Goal: Information Seeking & Learning: Find specific fact

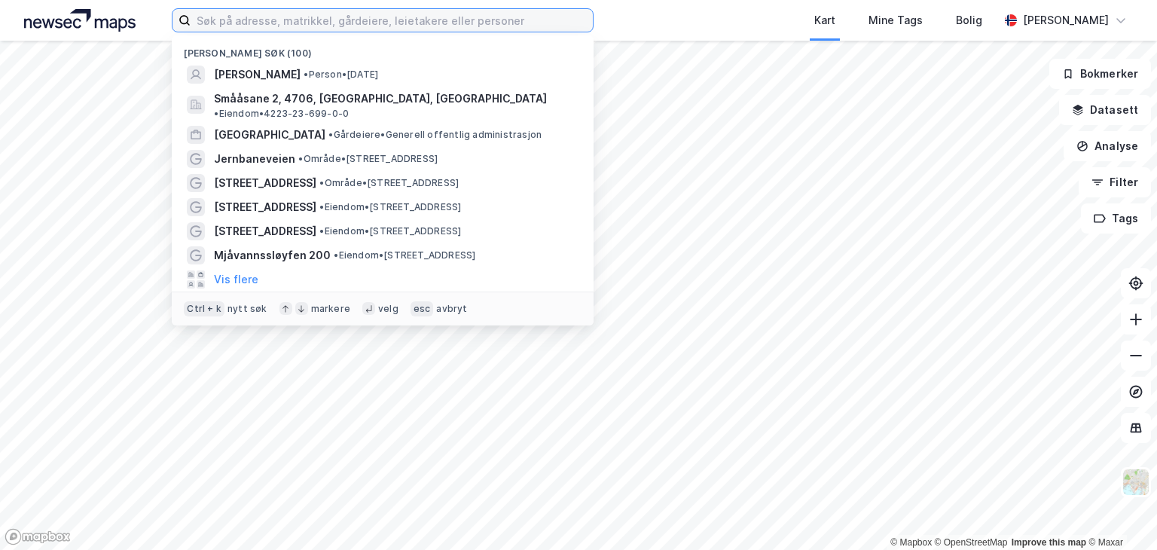
click at [446, 16] on input at bounding box center [392, 20] width 402 height 23
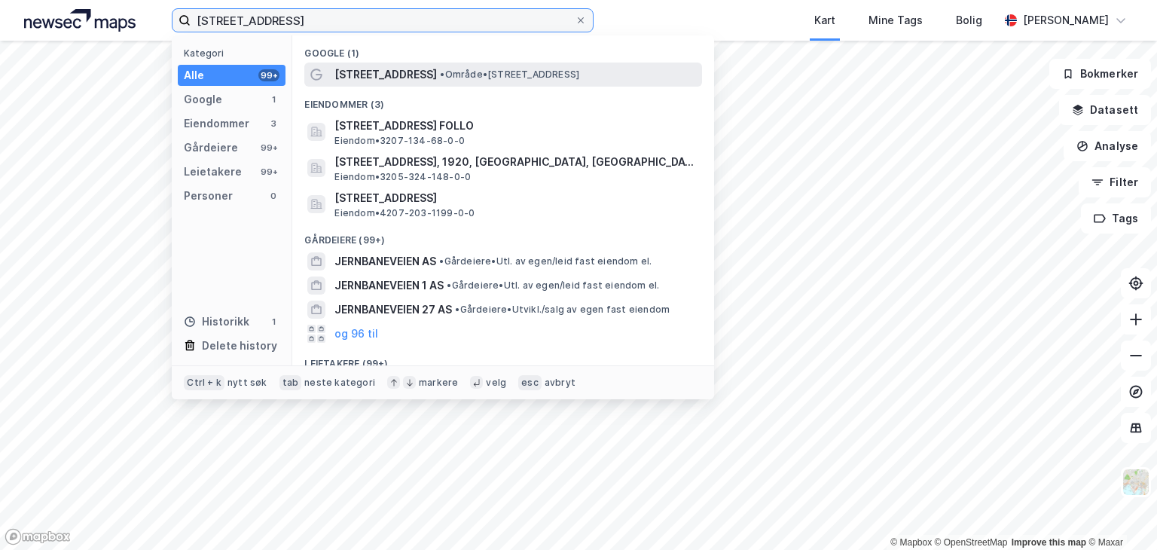
type input "[STREET_ADDRESS]"
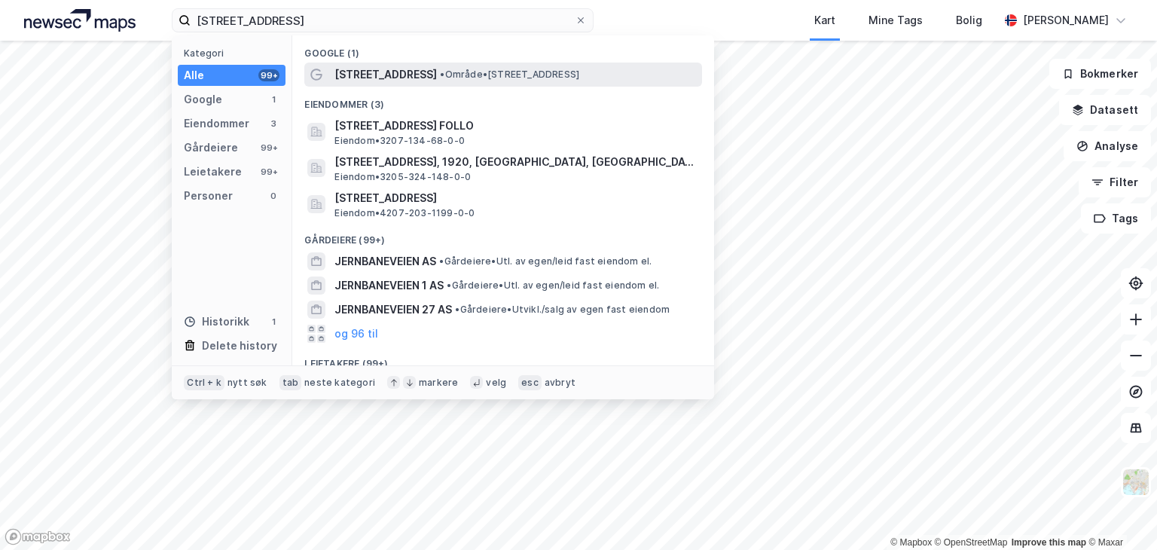
click at [450, 77] on span "• Område • [STREET_ADDRESS]" at bounding box center [509, 75] width 139 height 12
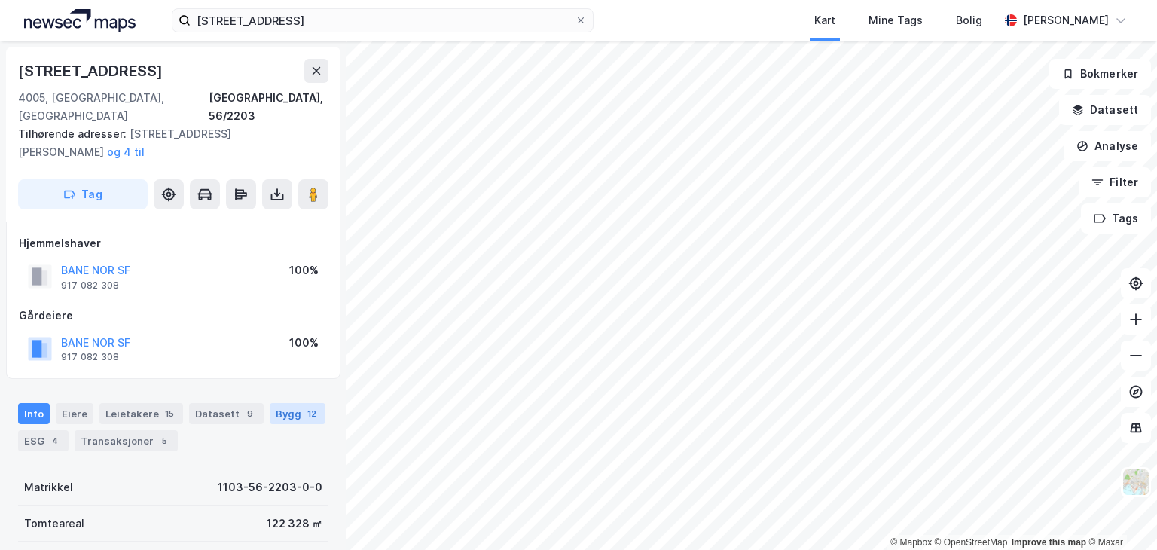
click at [282, 403] on div "Bygg 12" at bounding box center [298, 413] width 56 height 21
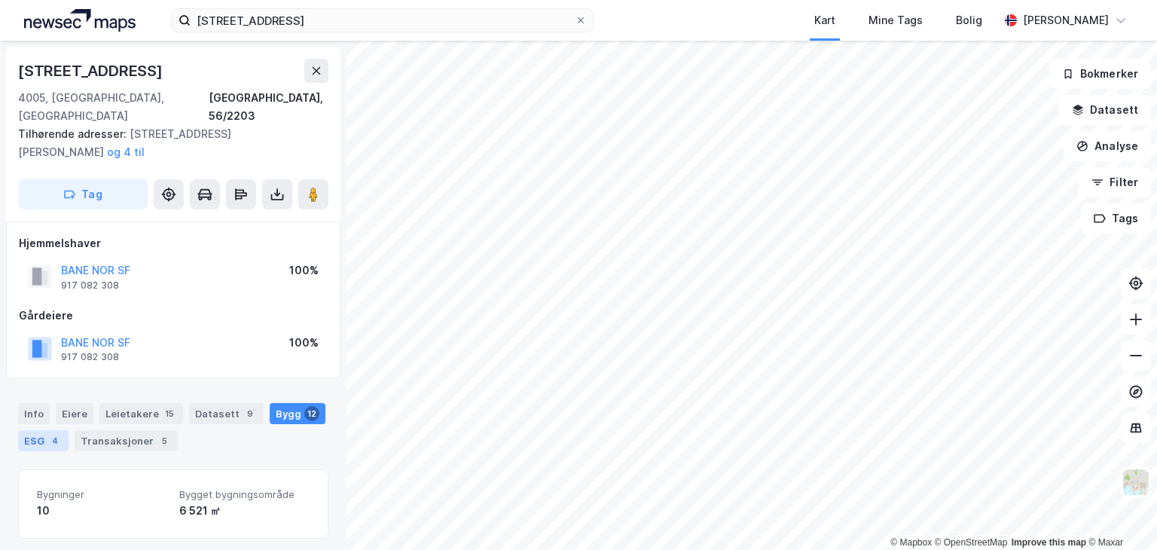
scroll to position [226, 0]
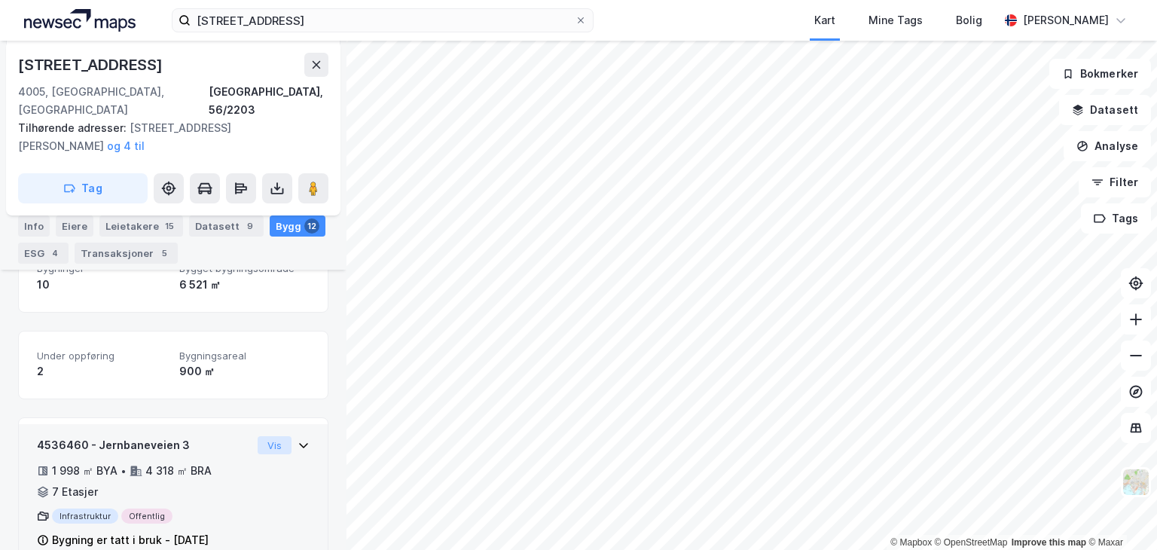
click at [271, 436] on button "Vis" at bounding box center [275, 445] width 34 height 18
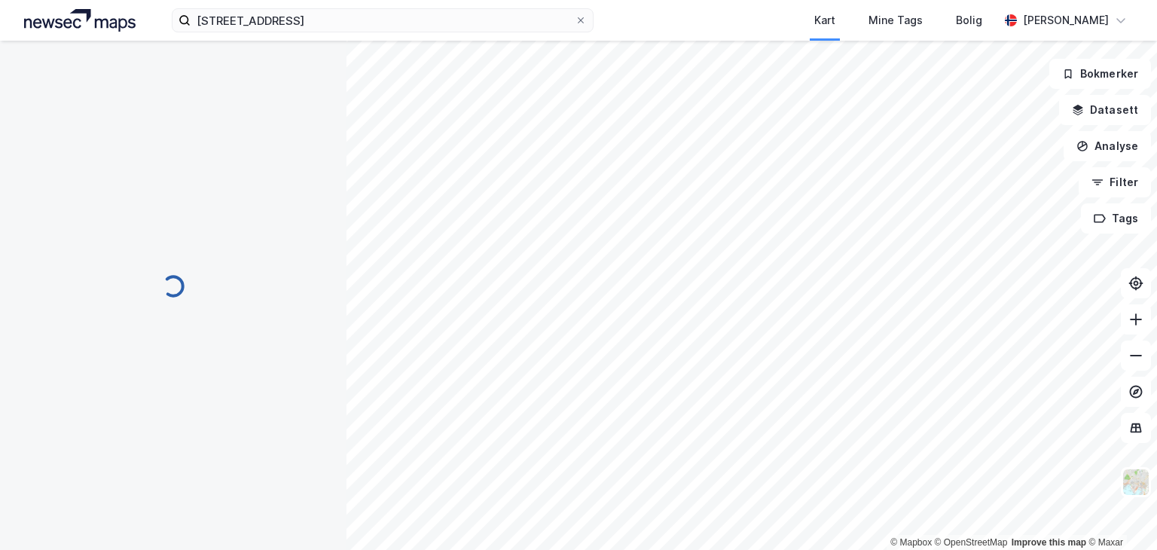
scroll to position [83, 0]
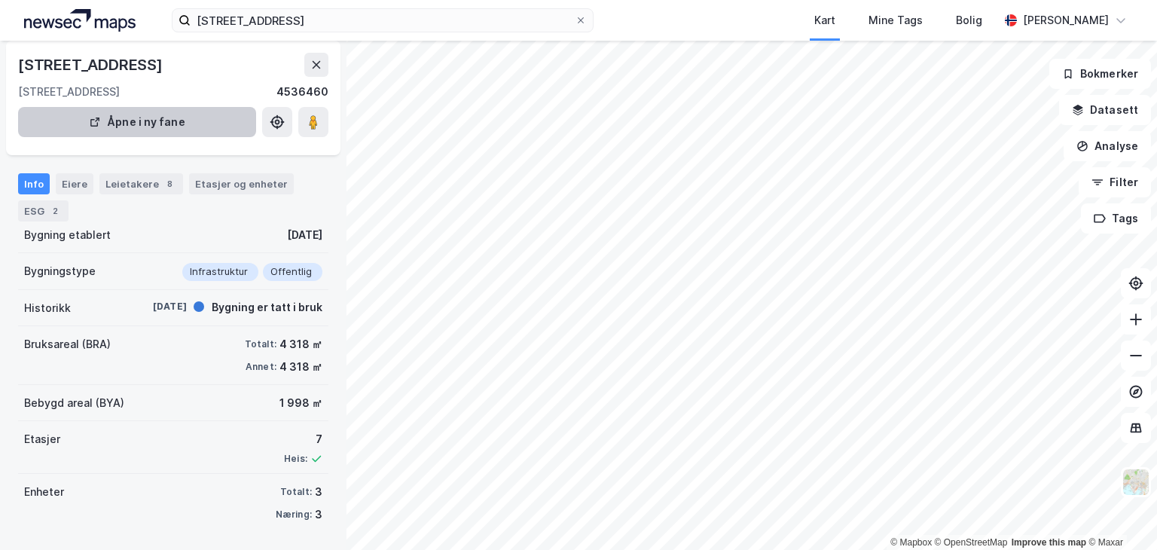
click at [84, 178] on div "Eiere" at bounding box center [75, 183] width 38 height 21
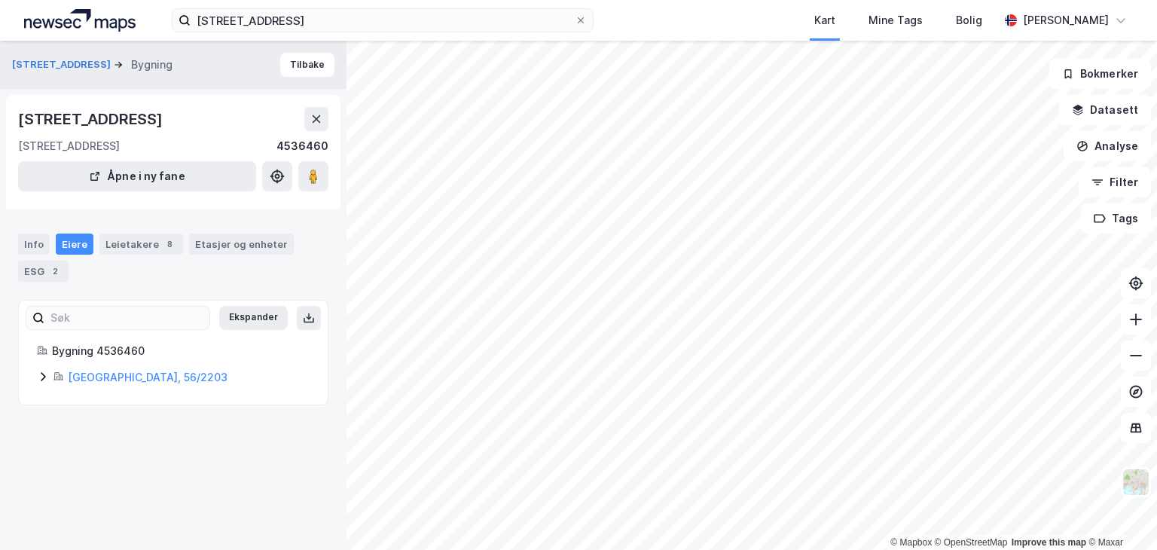
click at [45, 376] on icon at bounding box center [43, 377] width 12 height 12
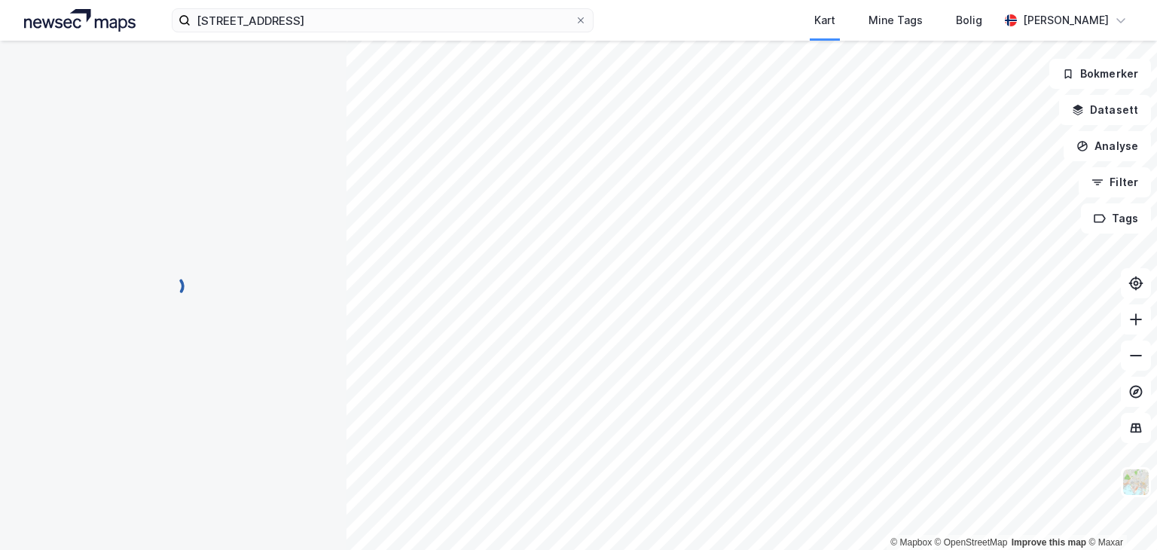
scroll to position [83, 0]
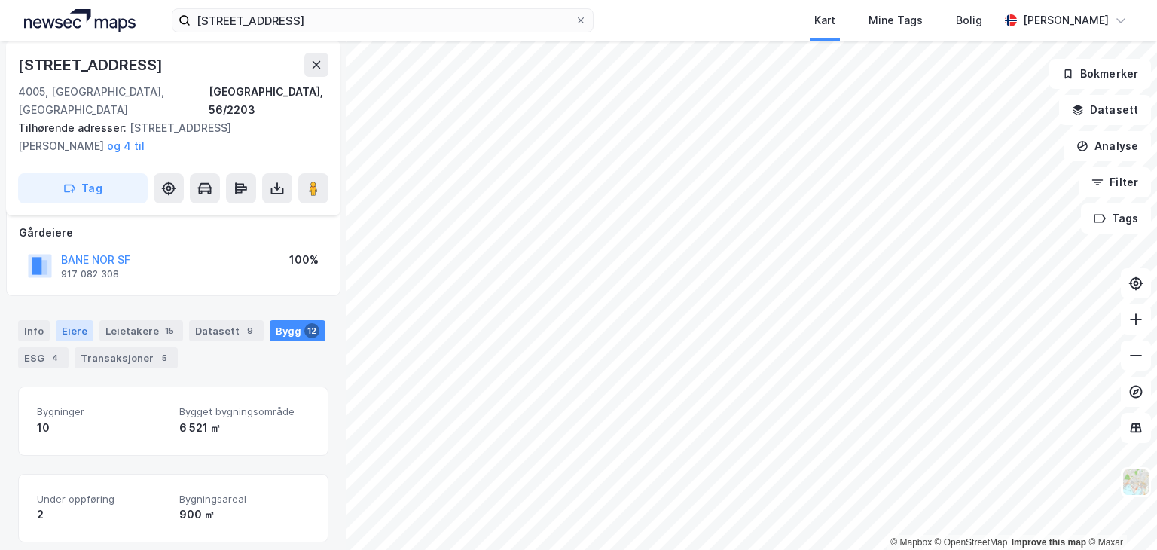
click at [75, 320] on div "Eiere" at bounding box center [75, 330] width 38 height 21
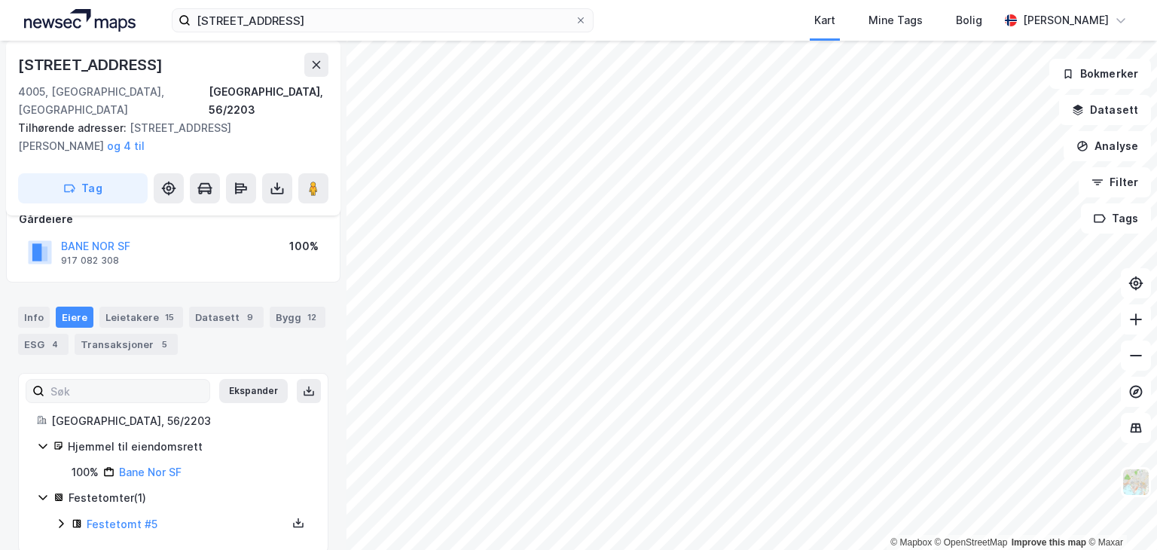
scroll to position [99, 0]
